Goal: Information Seeking & Learning: Learn about a topic

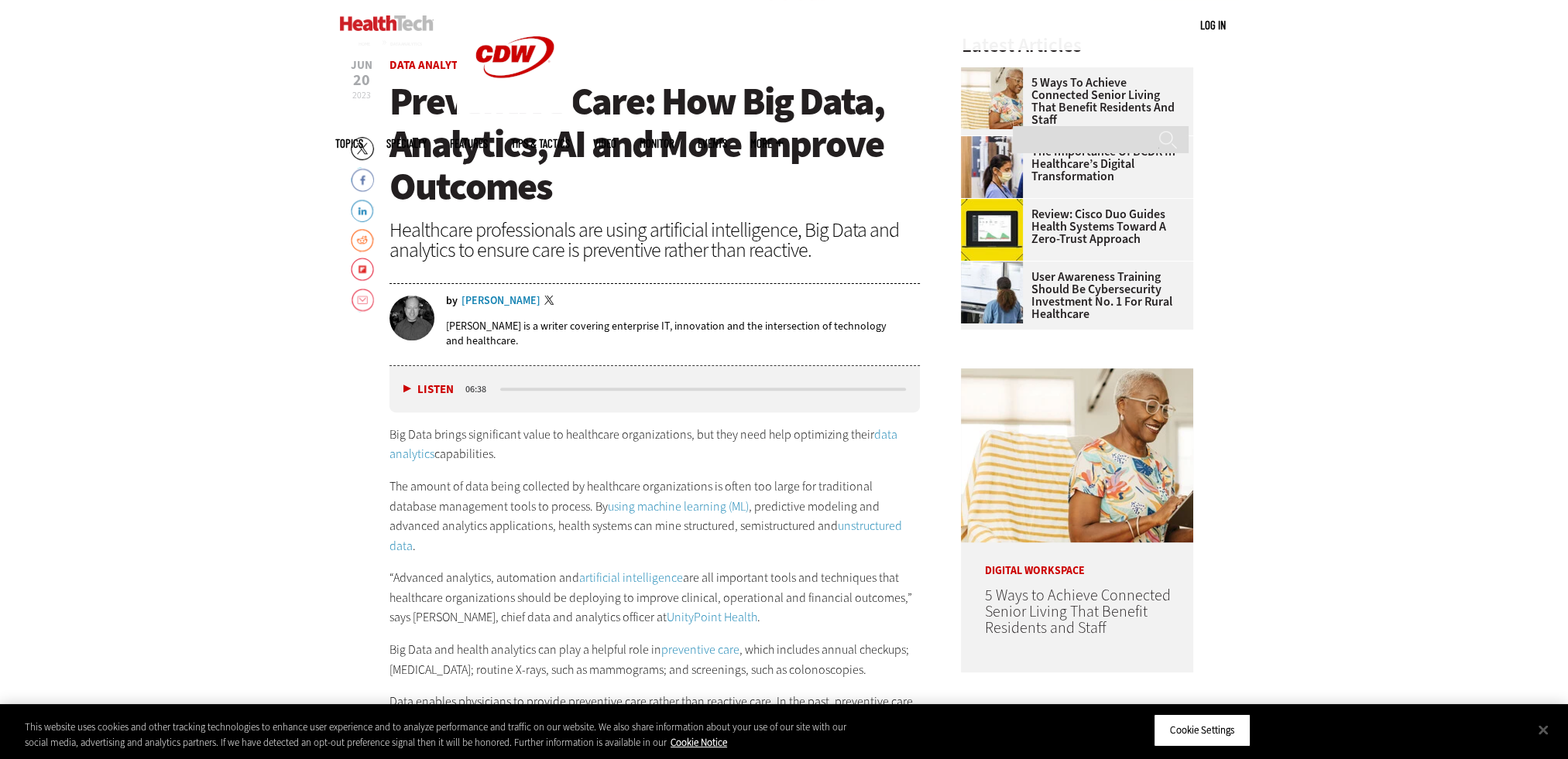
scroll to position [1005, 0]
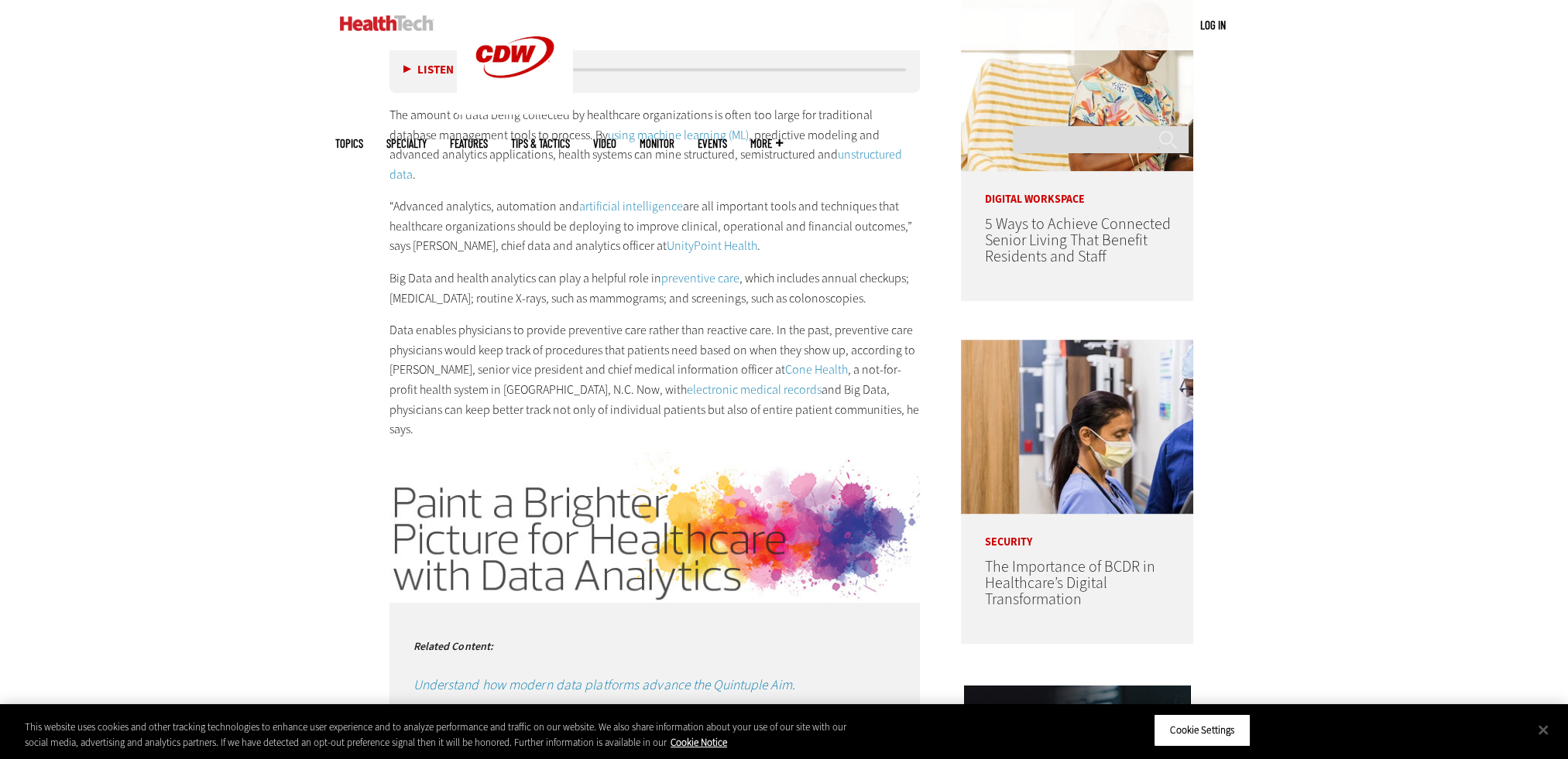
scroll to position [1238, 0]
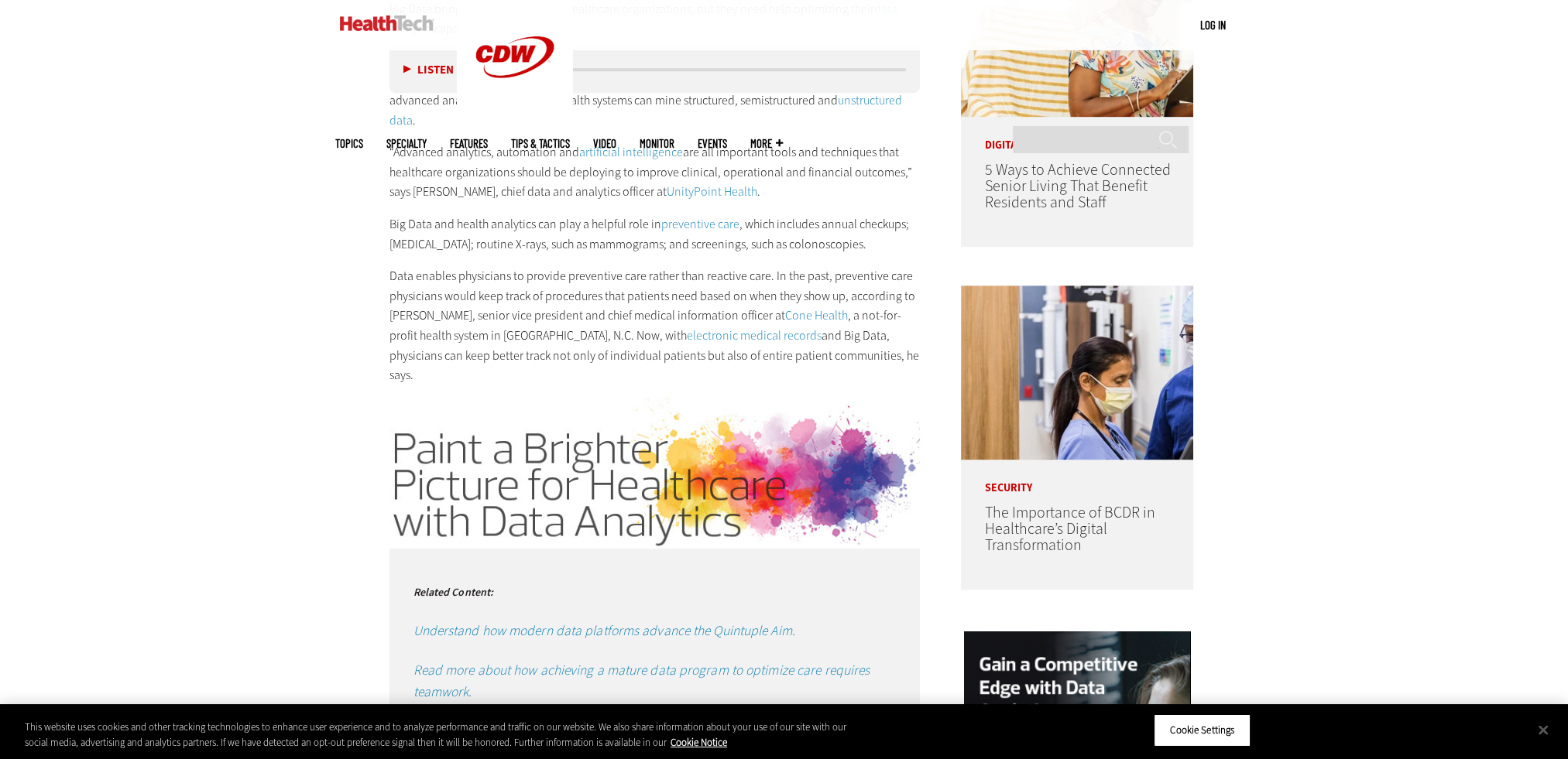
scroll to position [1005, 0]
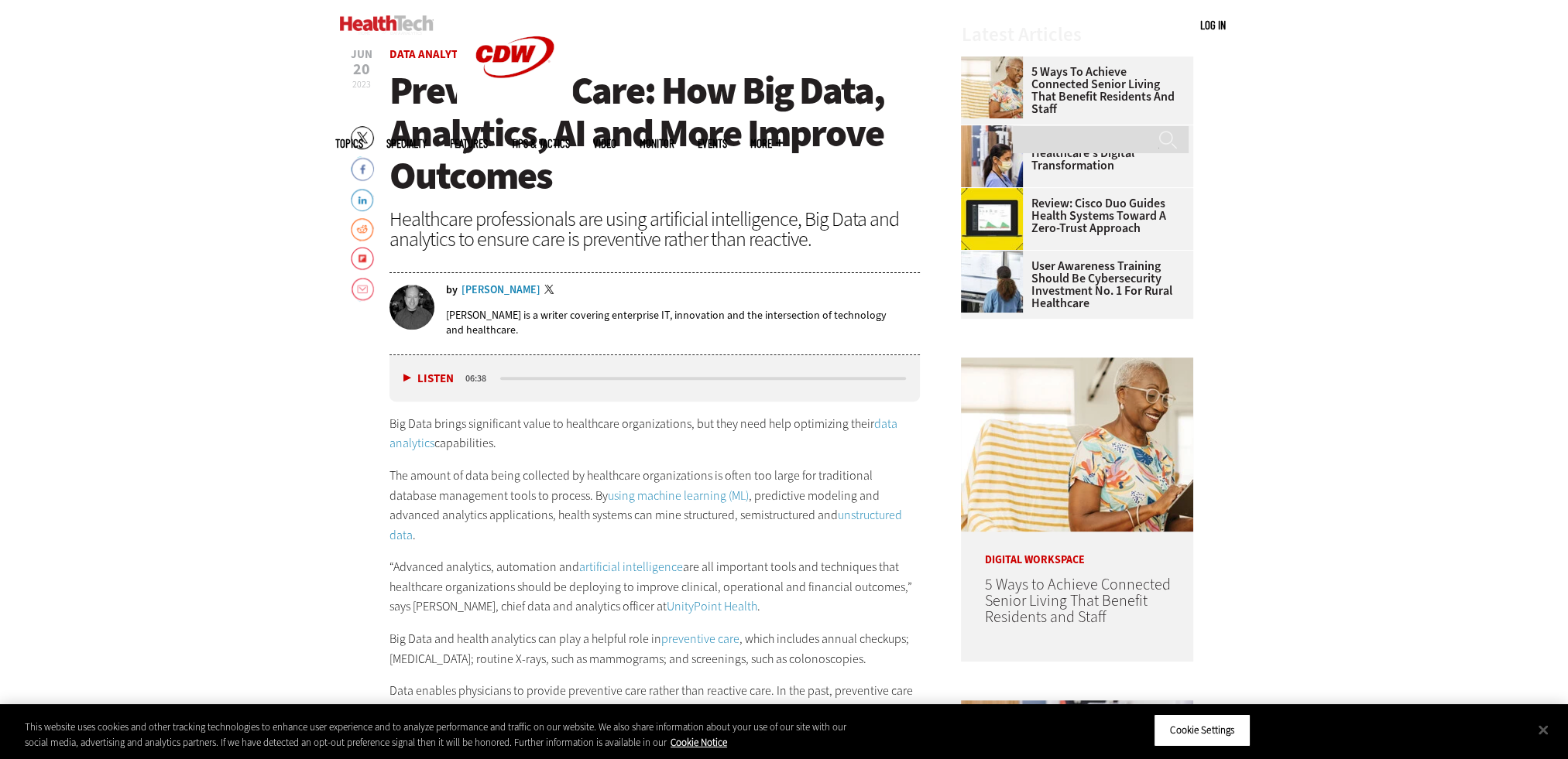
scroll to position [697, 0]
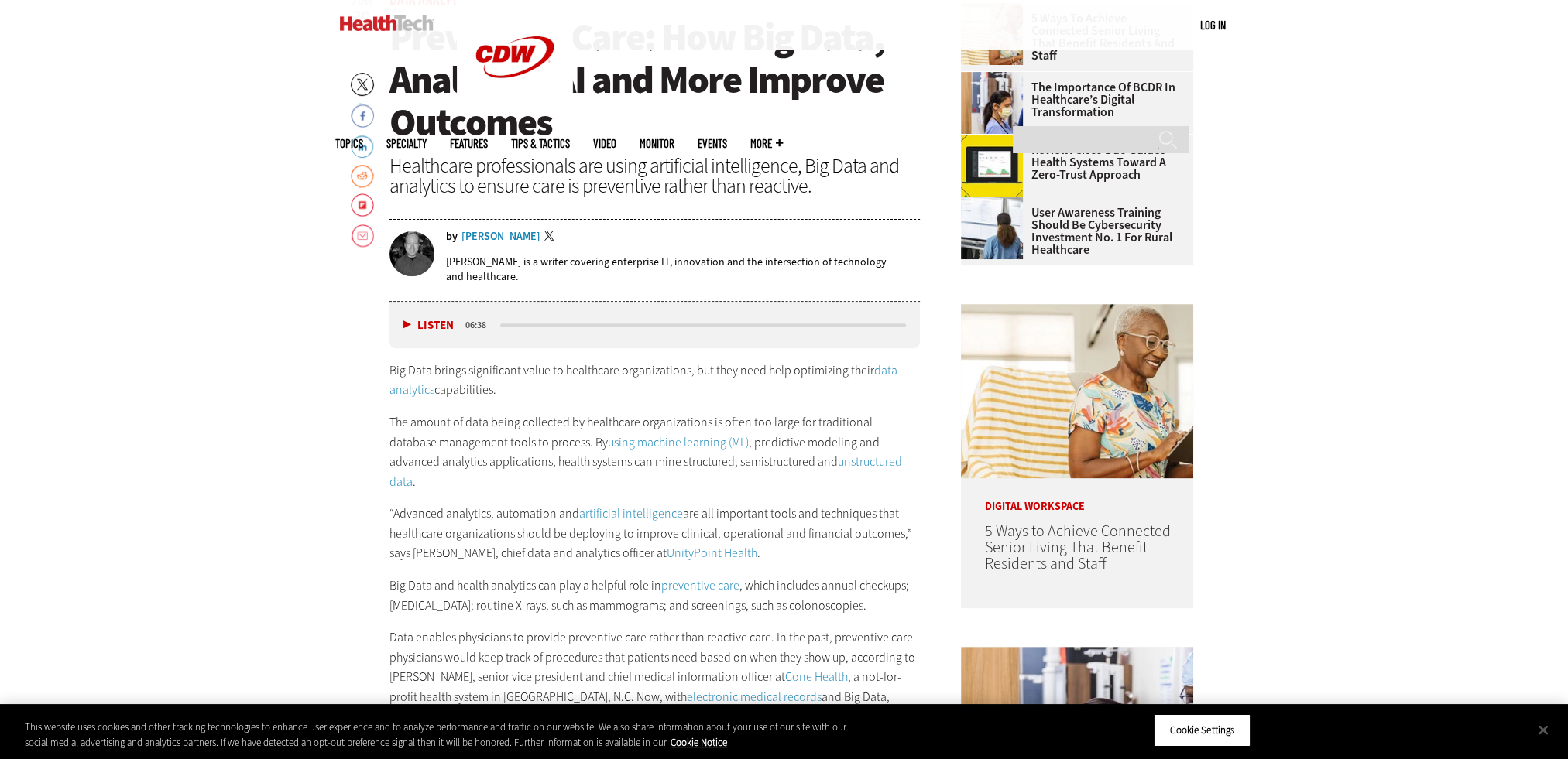
scroll to position [774, 0]
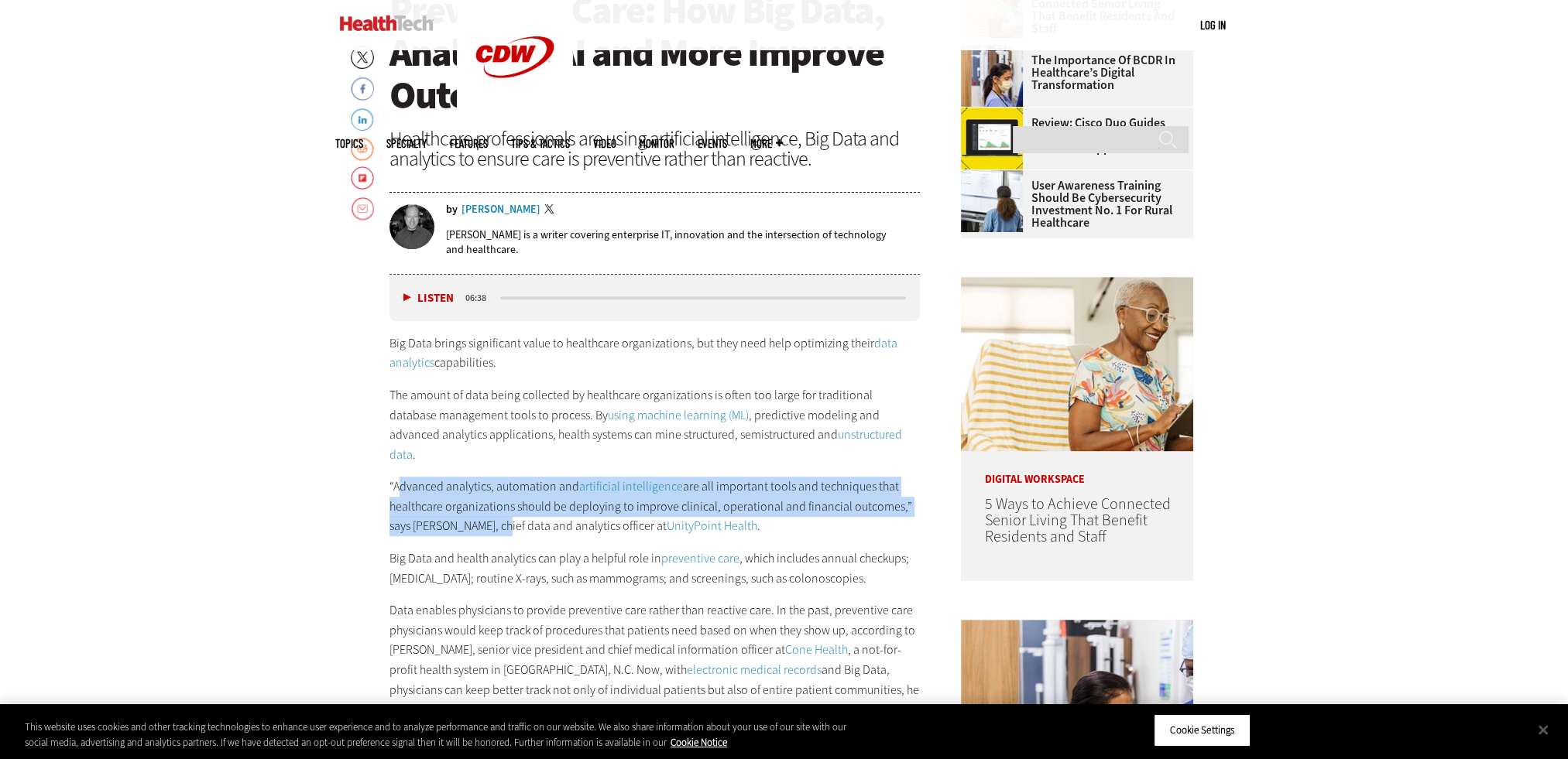
drag, startPoint x: 402, startPoint y: 471, endPoint x: 501, endPoint y: 514, distance: 107.9
click at [502, 514] on p "“Advanced analytics, automation and artificial intelligence are all important t…" at bounding box center [655, 506] width 531 height 59
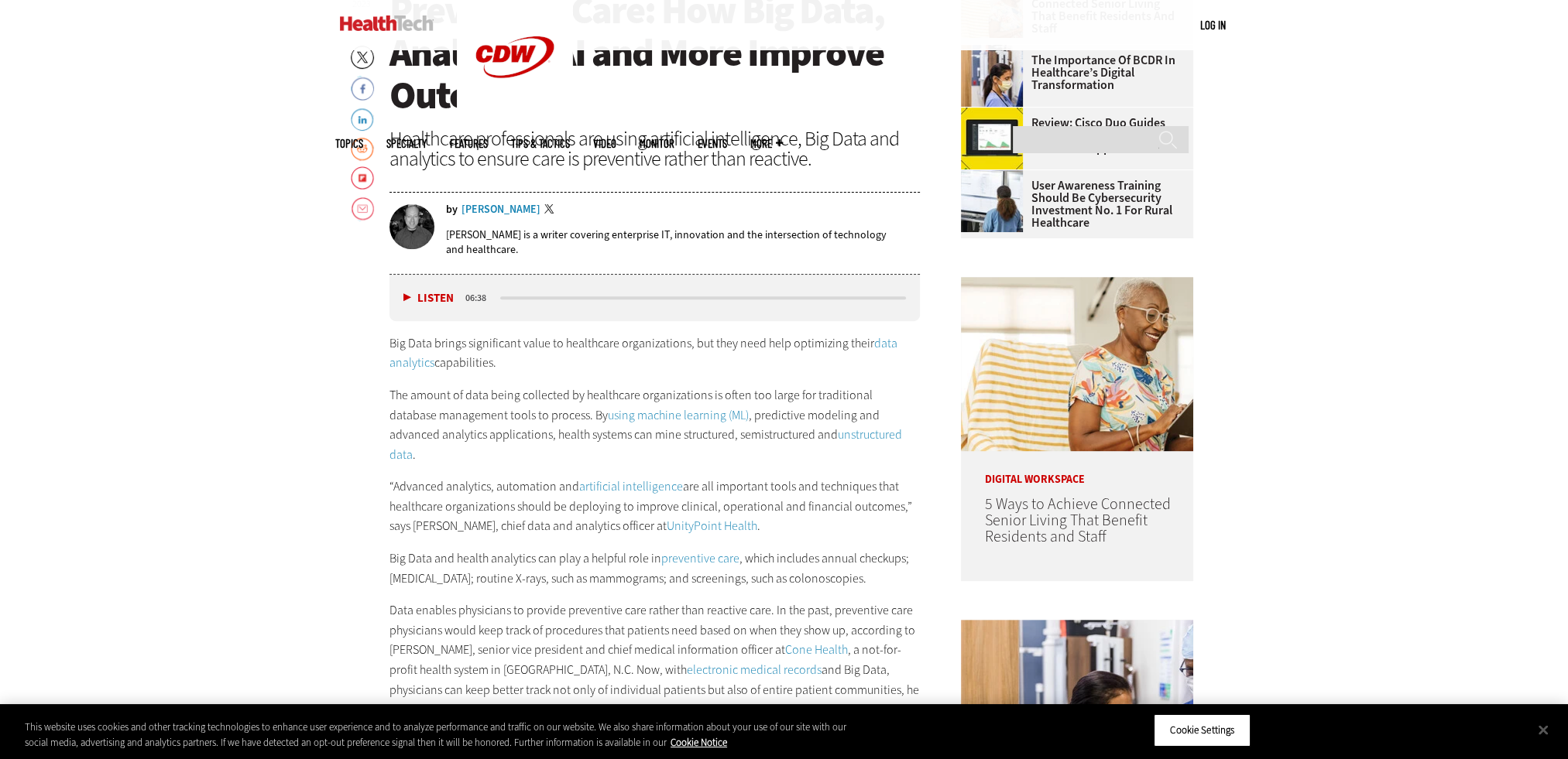
drag, startPoint x: 501, startPoint y: 514, endPoint x: 405, endPoint y: 521, distance: 96.3
click at [405, 521] on div "Big Data brings significant value to healthcare organizations, but they need he…" at bounding box center [655, 526] width 531 height 386
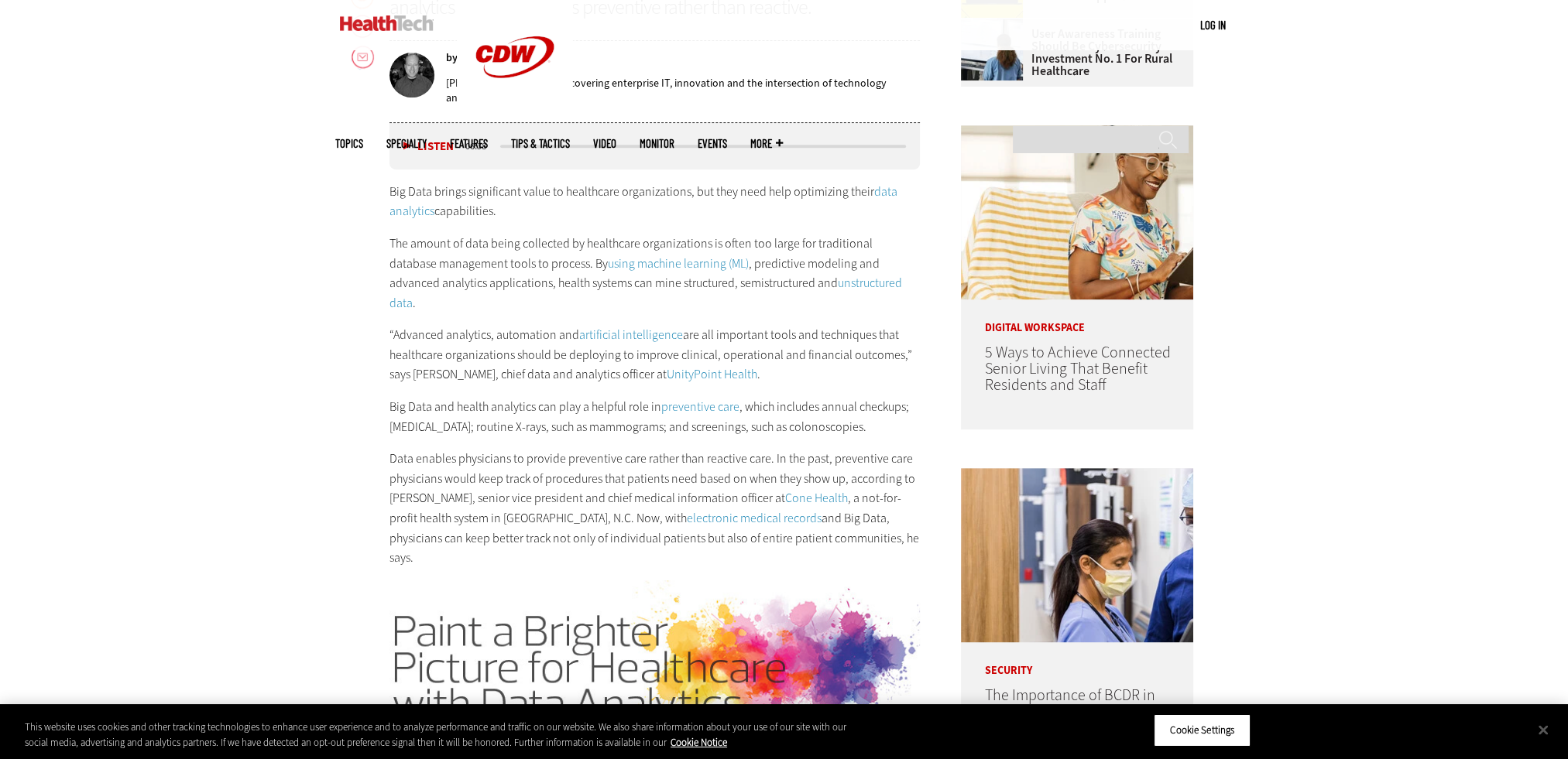
scroll to position [928, 0]
